Goal: Task Accomplishment & Management: Manage account settings

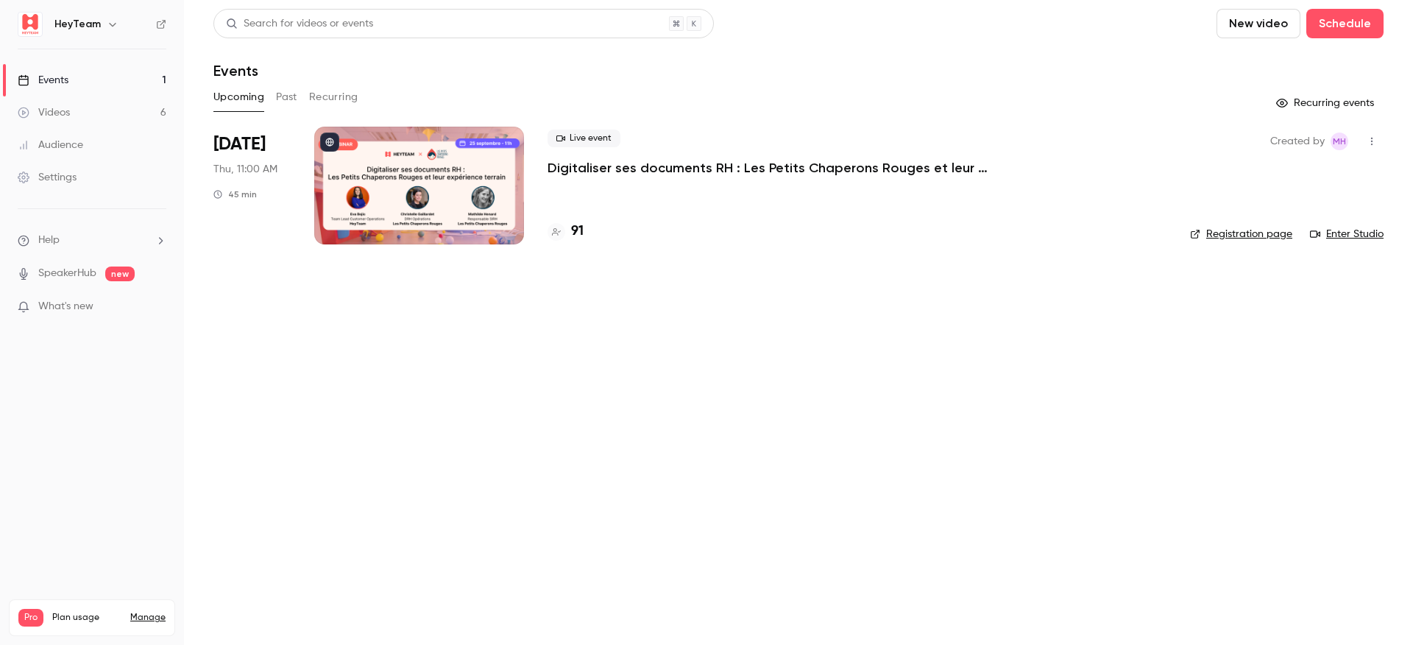
click at [418, 184] on div at bounding box center [419, 186] width 210 height 118
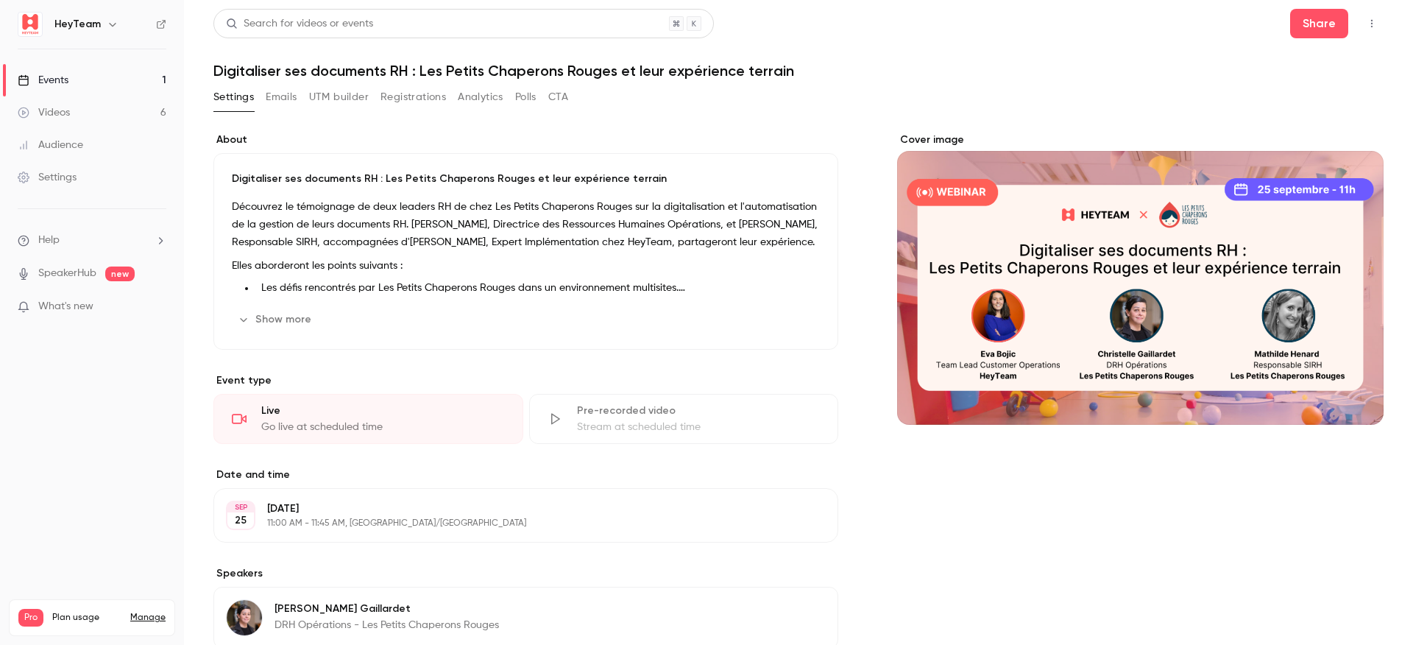
click at [1364, 25] on button "button" at bounding box center [1372, 24] width 24 height 24
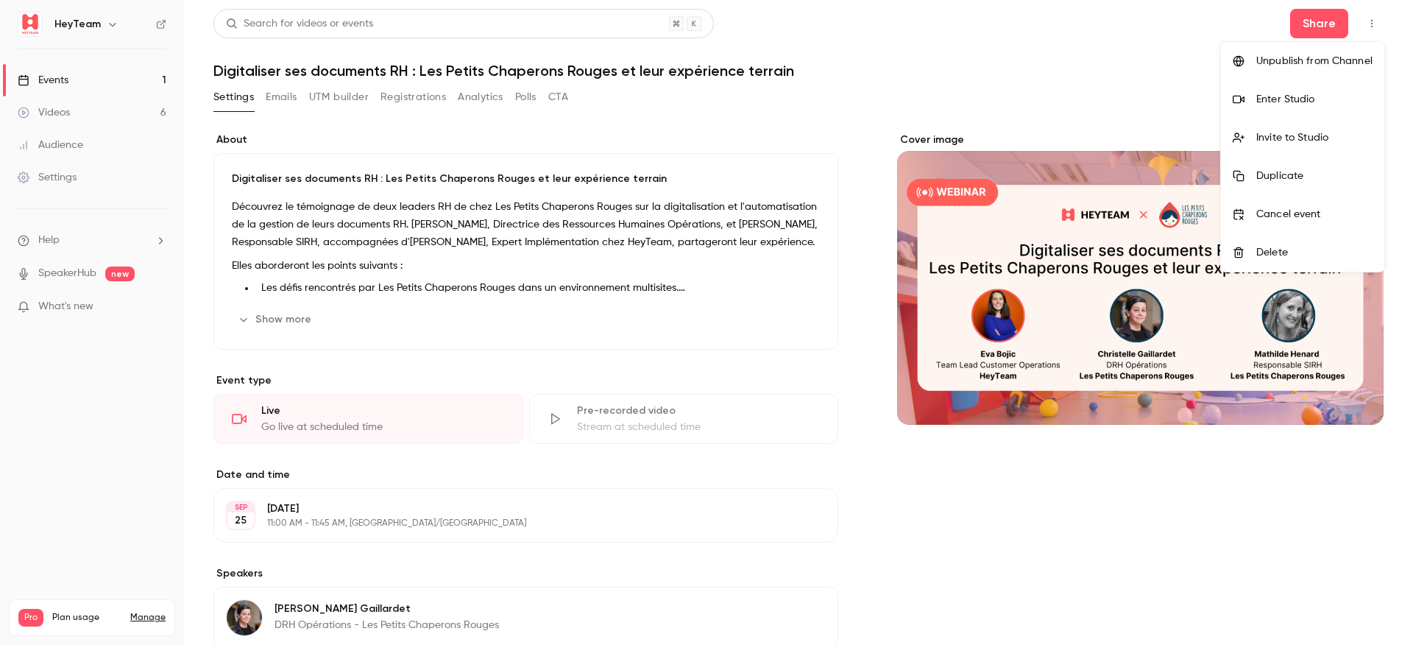
click at [1255, 104] on div at bounding box center [1245, 99] width 24 height 12
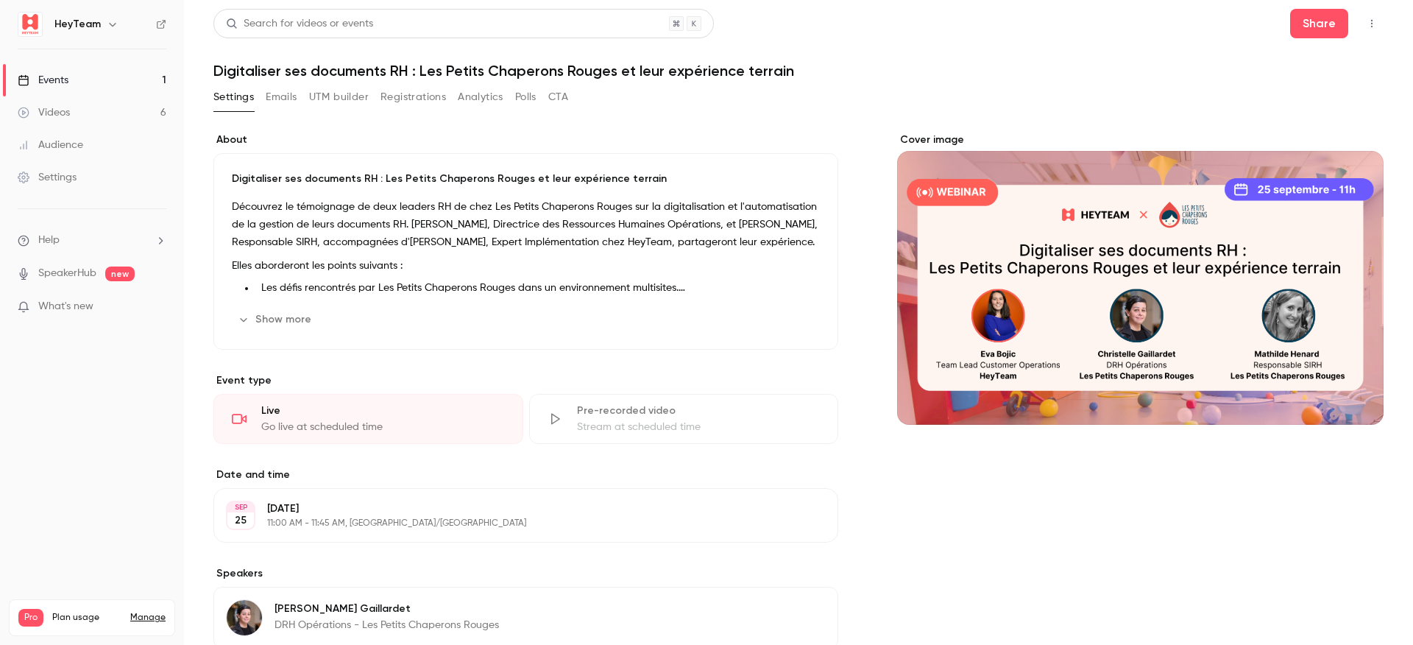
click at [86, 78] on link "Events 1" at bounding box center [92, 80] width 184 height 32
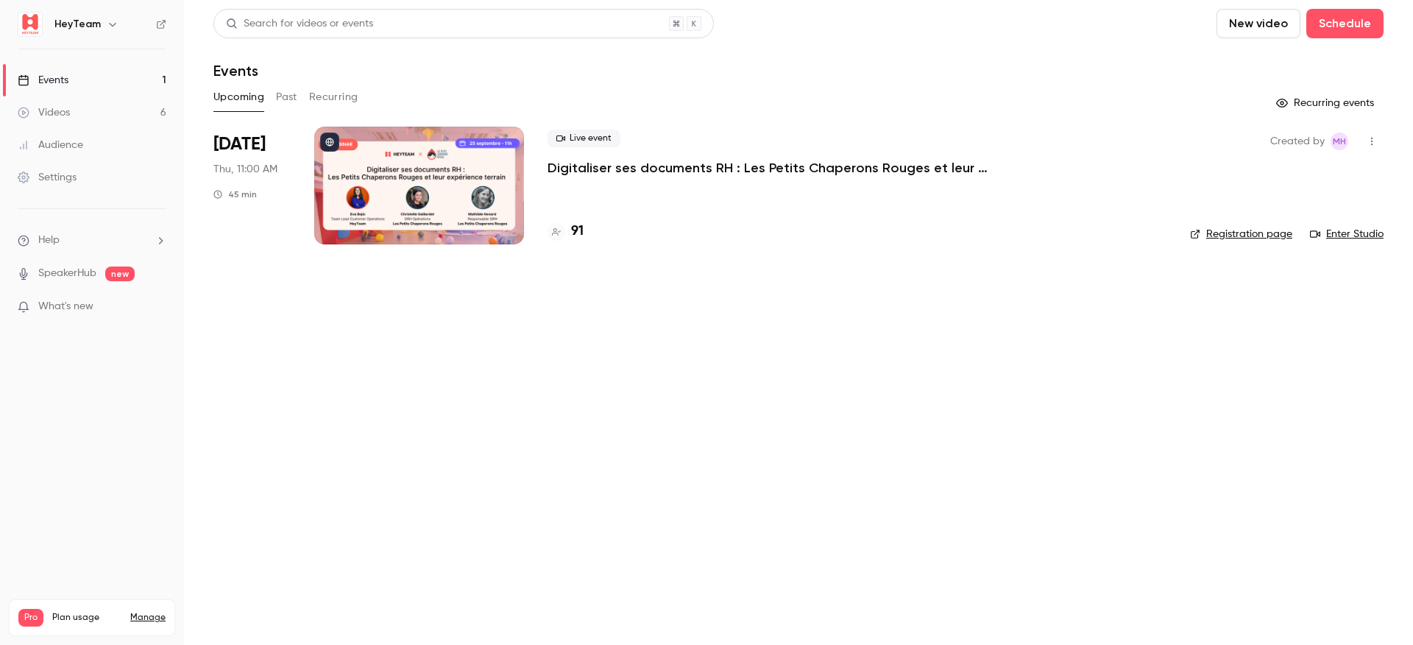
click at [1272, 239] on link "Registration page" at bounding box center [1241, 234] width 102 height 15
